Goal: Transaction & Acquisition: Purchase product/service

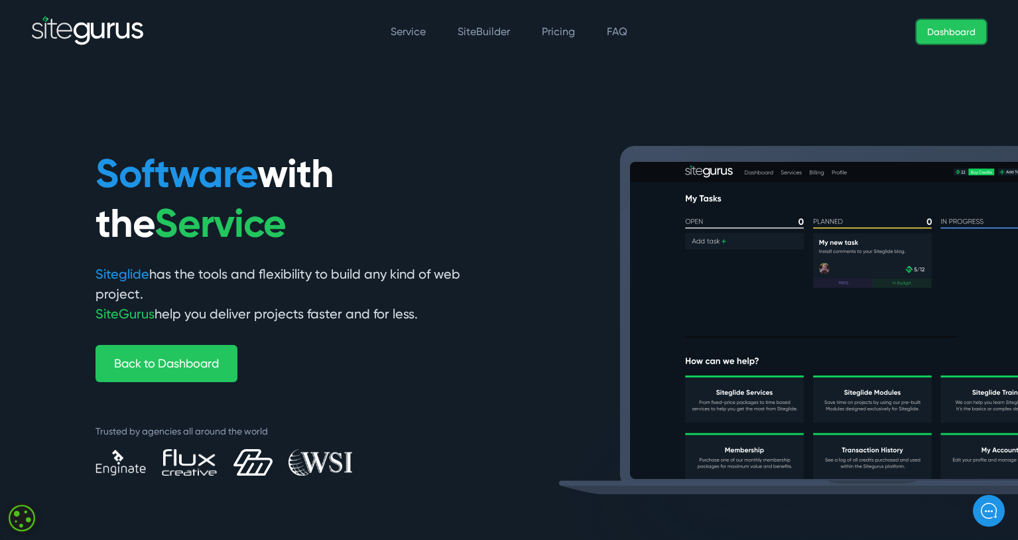
click at [963, 40] on link "Dashboard" at bounding box center [951, 32] width 70 height 24
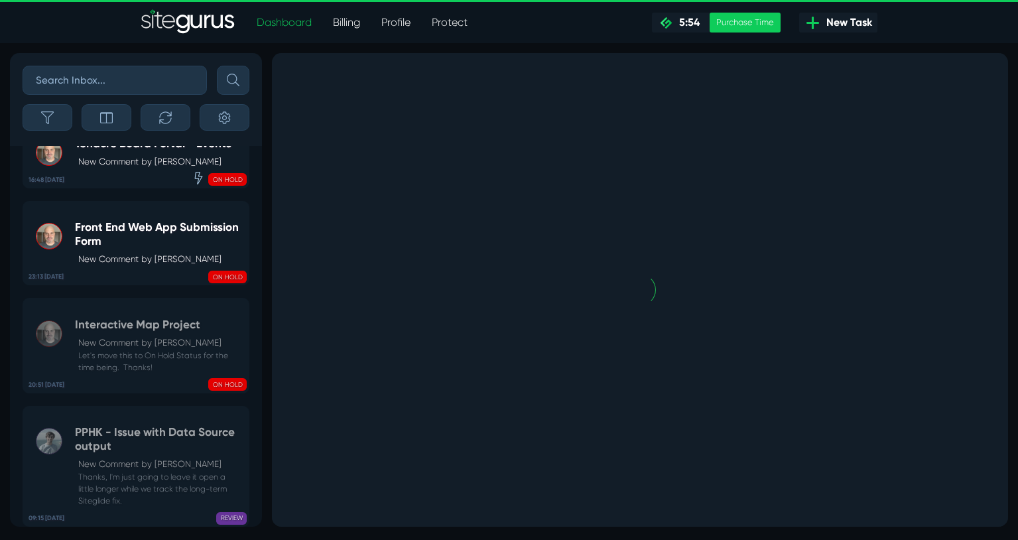
scroll to position [-951, 0]
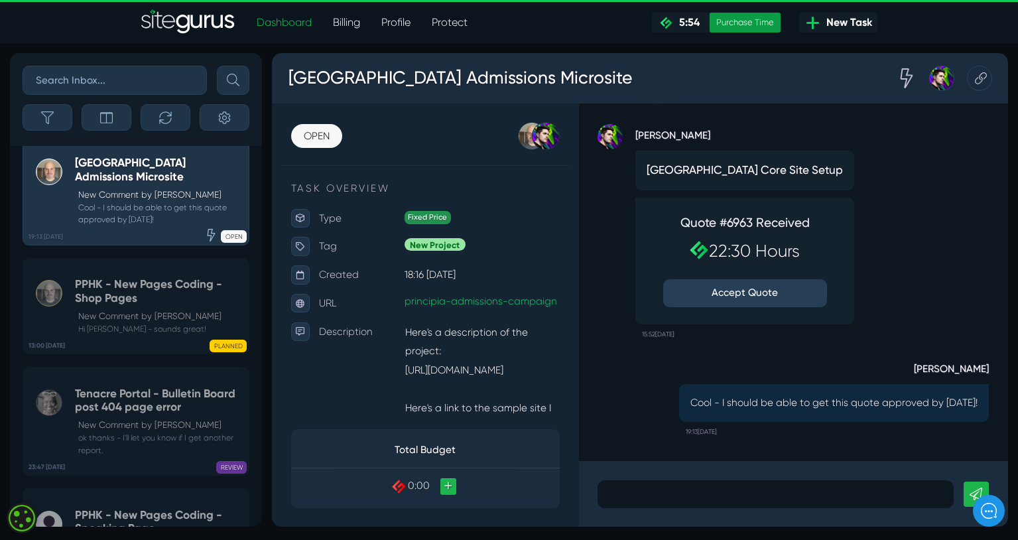
click at [738, 21] on div "Purchase Time" at bounding box center [744, 23] width 71 height 20
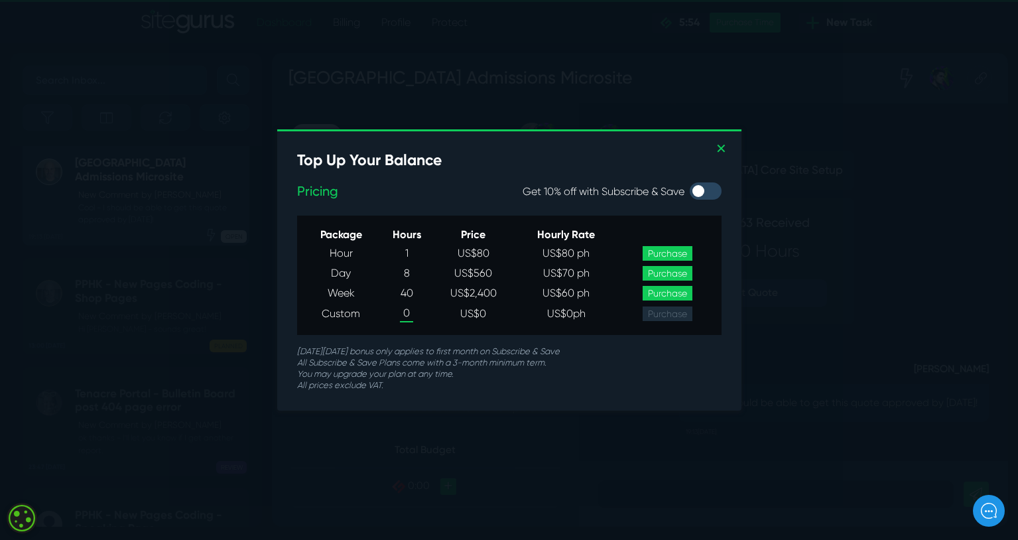
scroll to position [0, 0]
click at [661, 294] on link "Purchase" at bounding box center [667, 293] width 50 height 15
